Goal: Information Seeking & Learning: Find specific fact

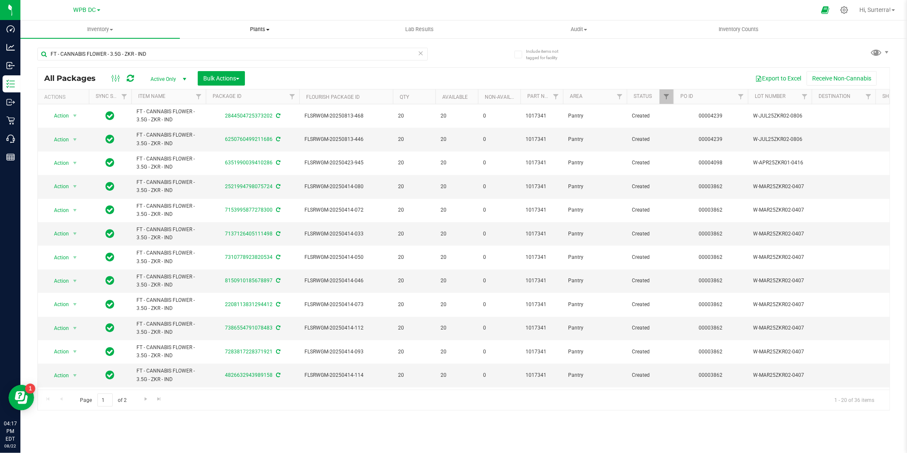
scroll to position [182, 0]
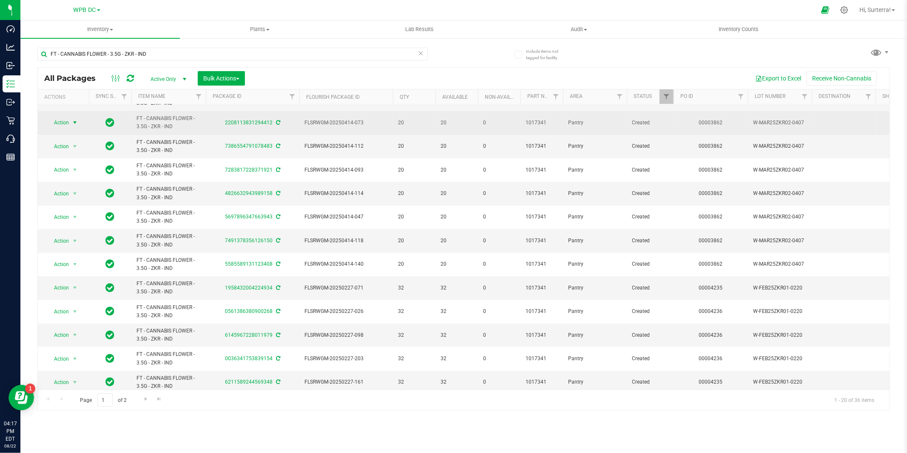
click at [63, 122] on span "Action" at bounding box center [57, 123] width 23 height 12
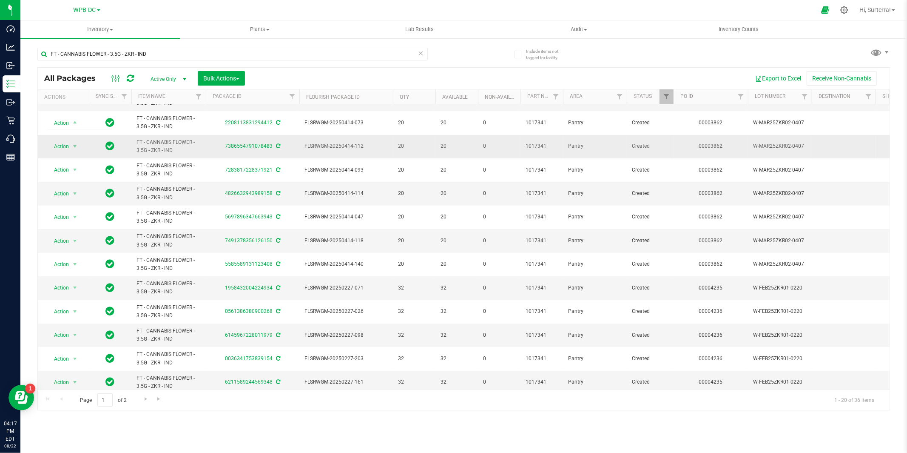
click at [148, 141] on span "FT - CANNABIS FLOWER - 3.5G - ZKR - IND" at bounding box center [169, 146] width 64 height 16
click at [105, 26] on span "Inventory" at bounding box center [100, 30] width 160 height 8
click at [69, 59] on span "All inventory" at bounding box center [48, 61] width 57 height 7
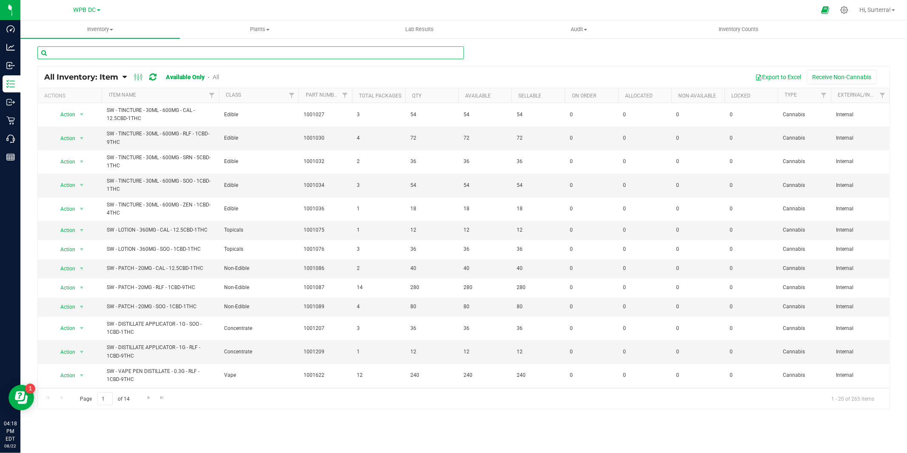
click at [224, 49] on input "text" at bounding box center [250, 52] width 427 height 13
paste input "FT - CANNABIS FLOWER - 3.5G - T12 - HYB"
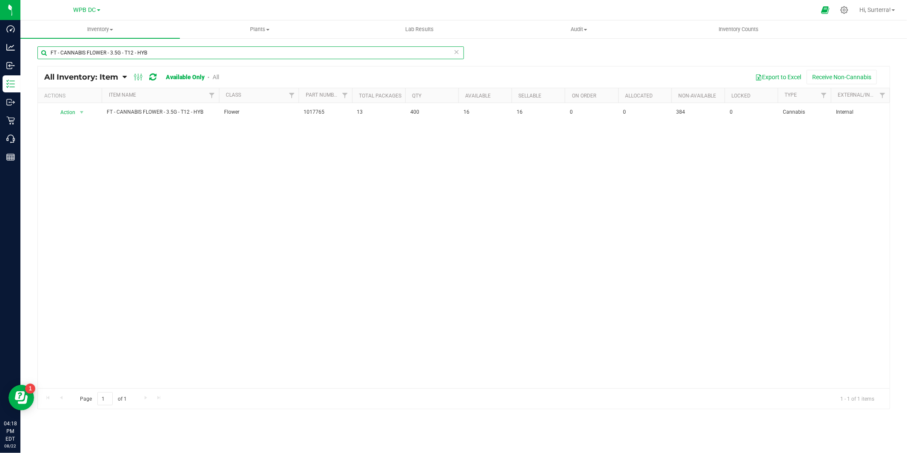
paste input "ZKR - IND"
drag, startPoint x: 136, startPoint y: 50, endPoint x: 44, endPoint y: 43, distance: 92.6
click at [43, 43] on div "FT - CANNABIS FLOWER - 3.5G - T12 - HYB All Inventory: Item Item Summary Item (…" at bounding box center [463, 170] width 887 height 266
type input "FT - CANNABIS FLOWER - 3.5G - ZKR - IND"
